Goal: Task Accomplishment & Management: Manage account settings

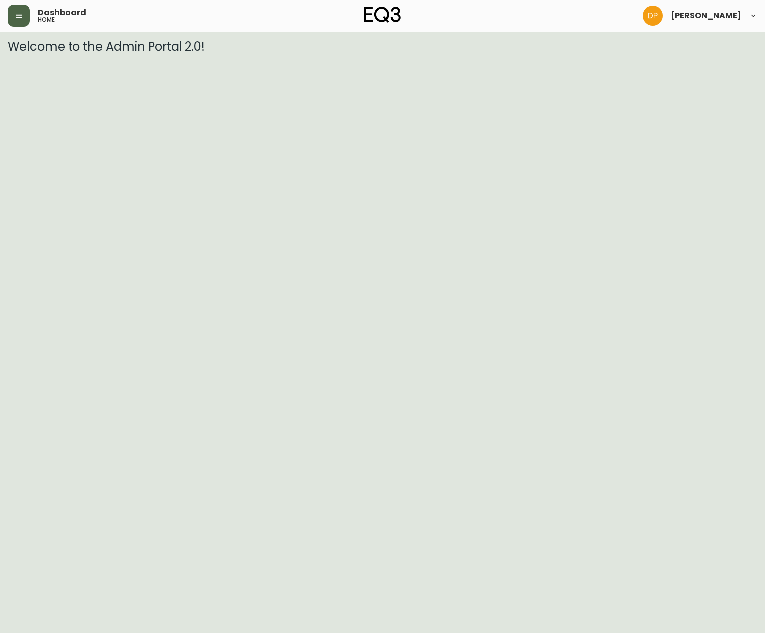
click at [25, 16] on button "button" at bounding box center [19, 16] width 22 height 22
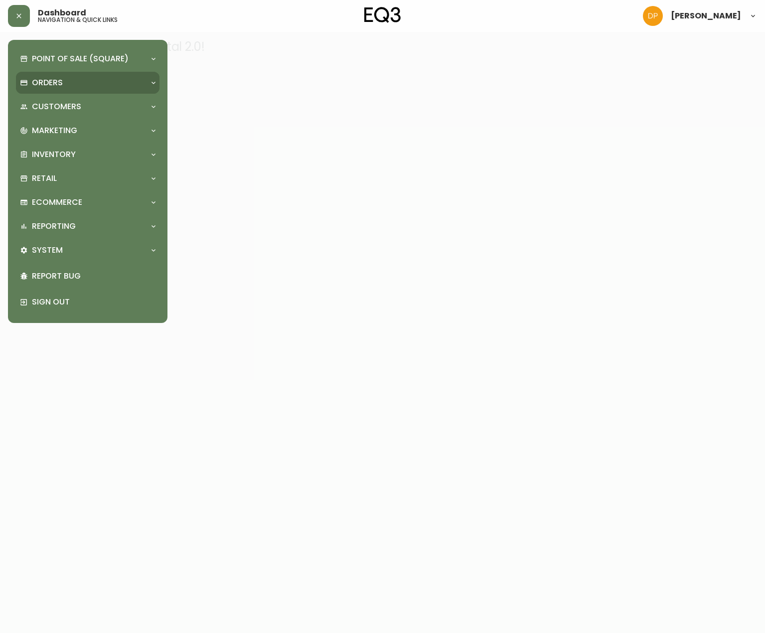
click at [49, 86] on p "Orders" at bounding box center [47, 82] width 31 height 11
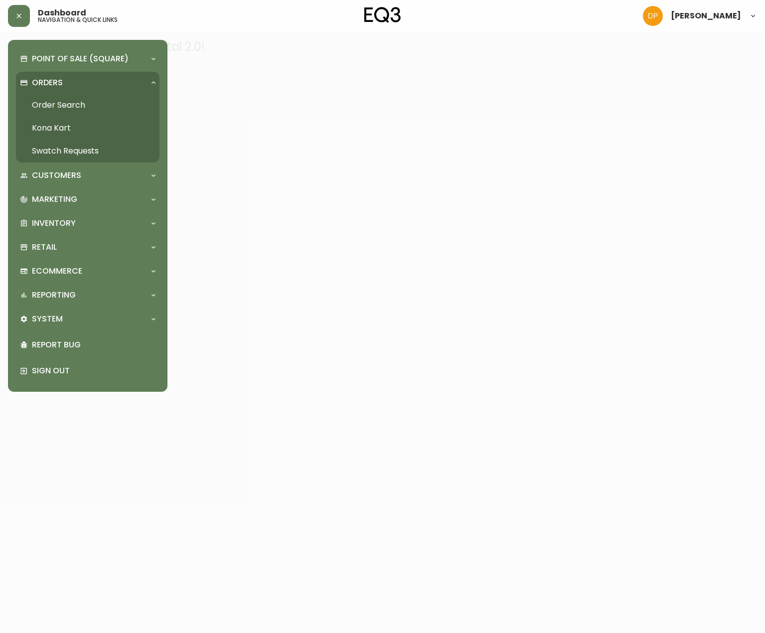
click at [66, 109] on link "Order Search" at bounding box center [88, 105] width 144 height 23
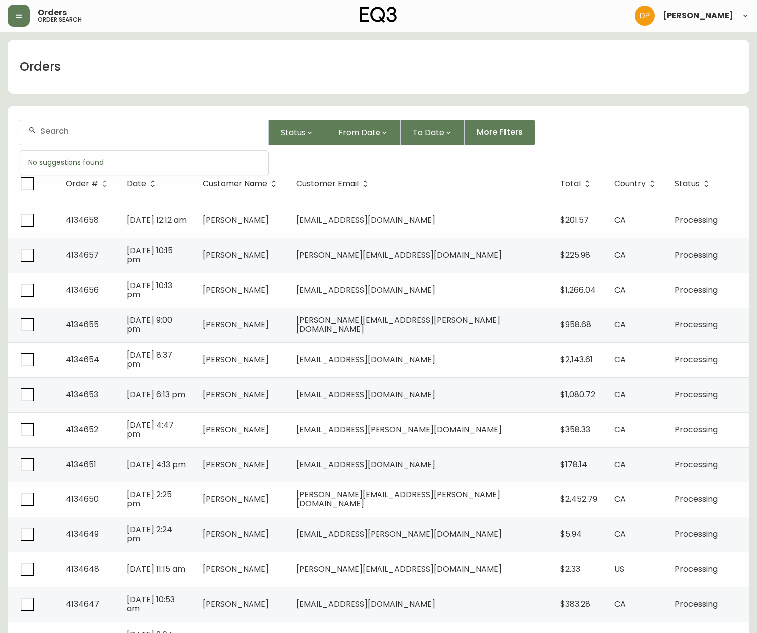
drag, startPoint x: 101, startPoint y: 138, endPoint x: 64, endPoint y: 130, distance: 38.3
click at [64, 130] on input "text" at bounding box center [150, 130] width 220 height 9
paste input "[PERSON_NAME]"
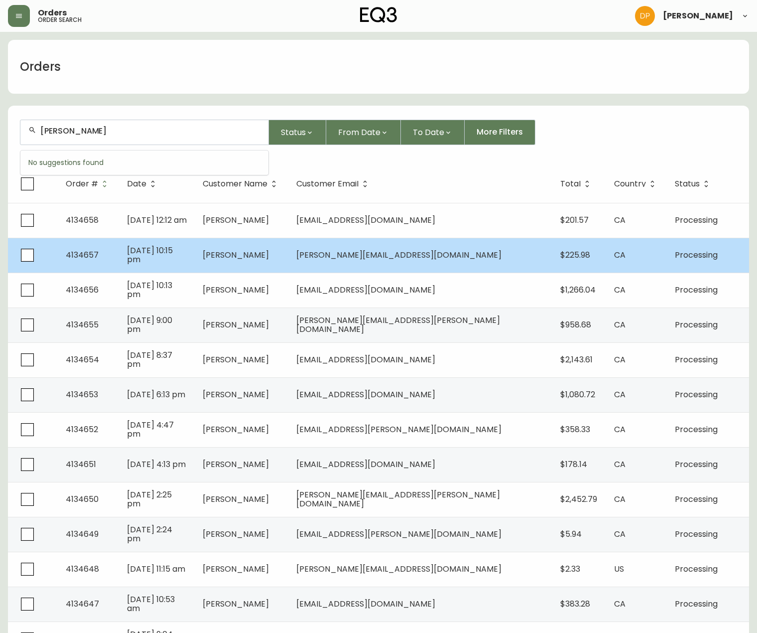
type input "[PERSON_NAME]"
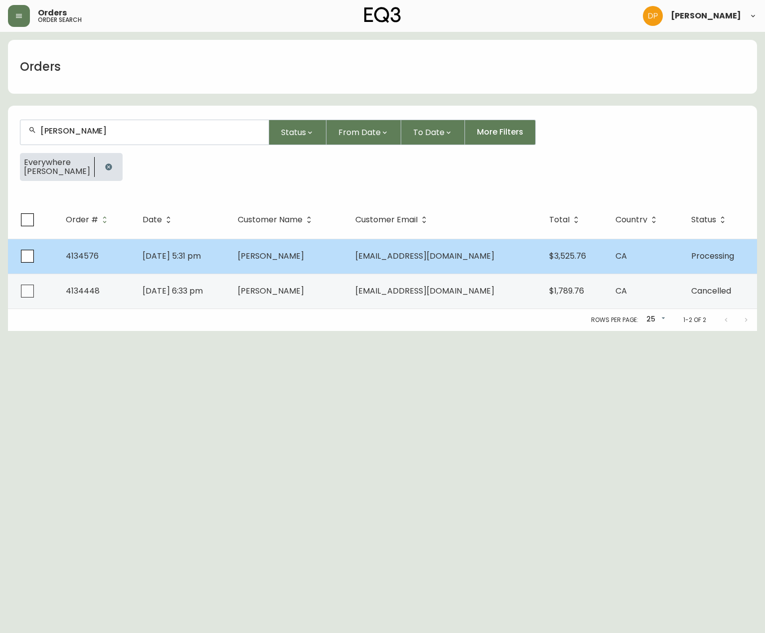
click at [204, 266] on td "[DATE] 5:31 pm" at bounding box center [182, 256] width 95 height 35
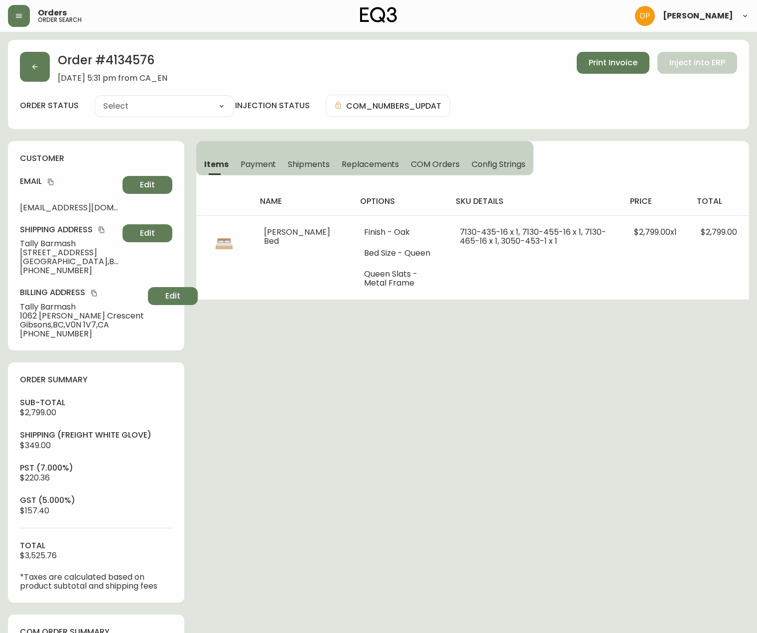
type input "Processing"
select select "PROCESSING"
click at [128, 59] on h2 "Order # 4134576" at bounding box center [113, 63] width 110 height 22
copy h2 "4134576"
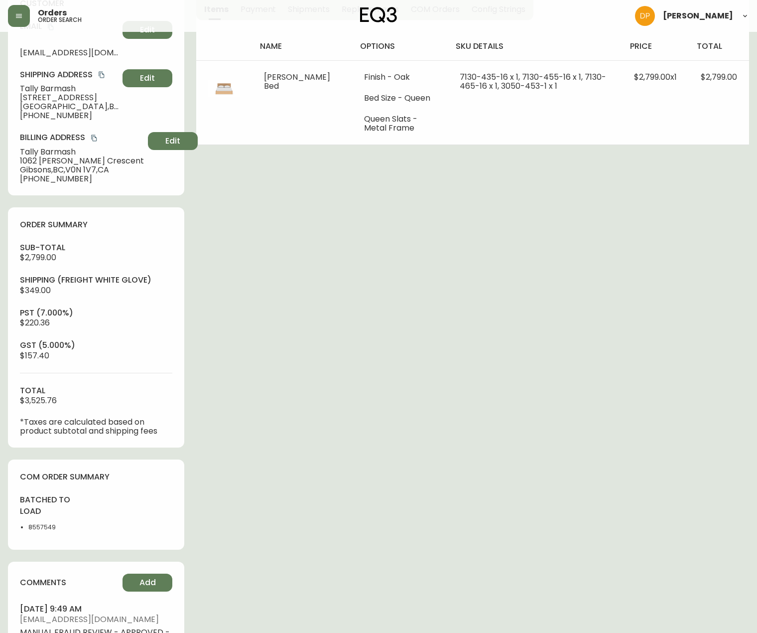
scroll to position [249, 0]
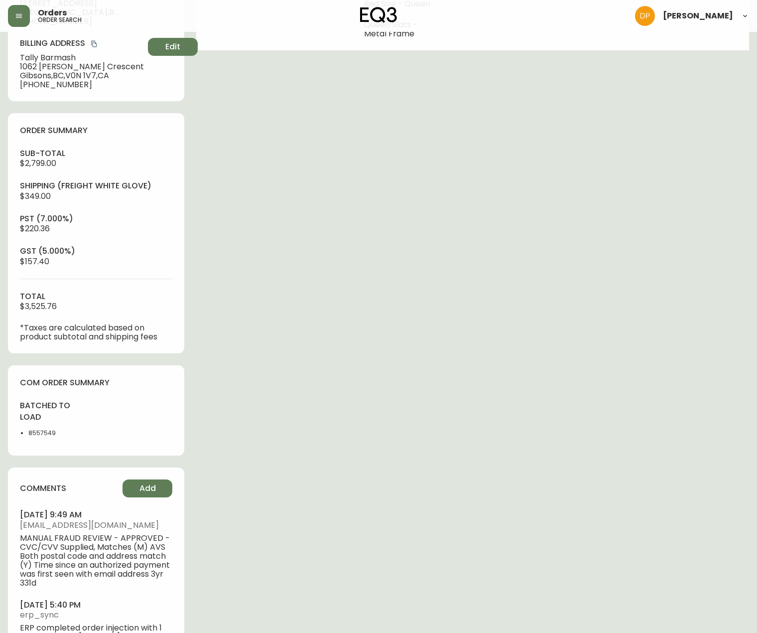
click at [49, 431] on li "8557549" at bounding box center [59, 433] width 62 height 9
copy li "8557549"
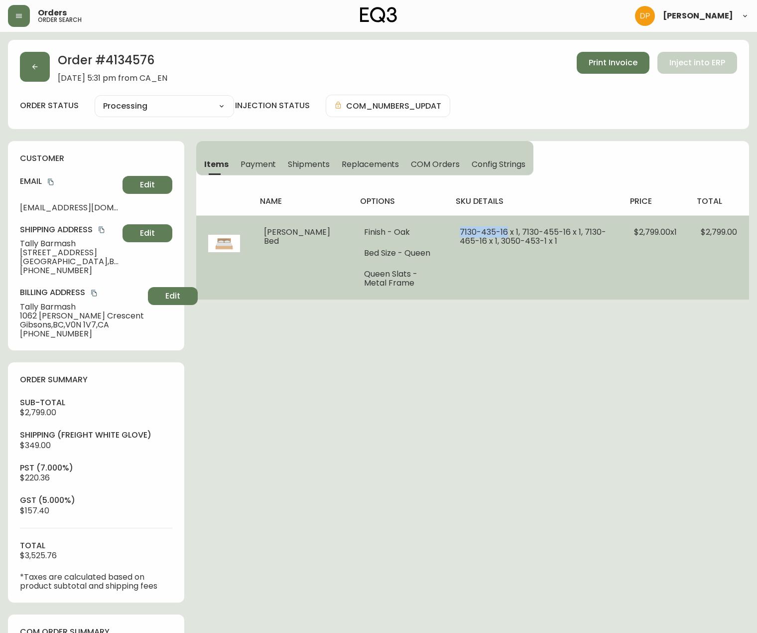
drag, startPoint x: 440, startPoint y: 229, endPoint x: 487, endPoint y: 232, distance: 46.9
click at [487, 232] on span "7130-435-16 x 1, 7130-455-16 x 1, 7130-465-16 x 1, 3050-453-1 x 1" at bounding box center [533, 236] width 146 height 20
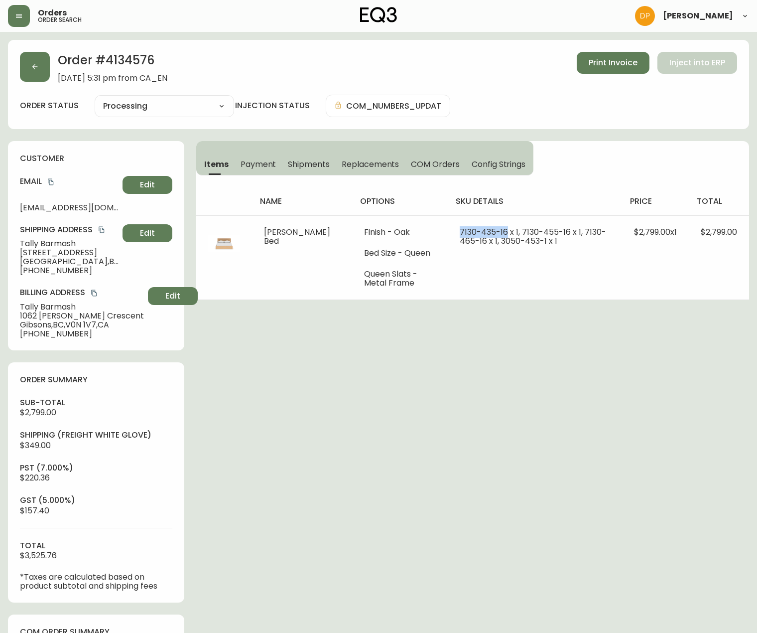
copy span "[PHONE_NUMBER]"
click at [613, 67] on span "Print Invoice" at bounding box center [613, 62] width 49 height 11
